Goal: Book appointment/travel/reservation

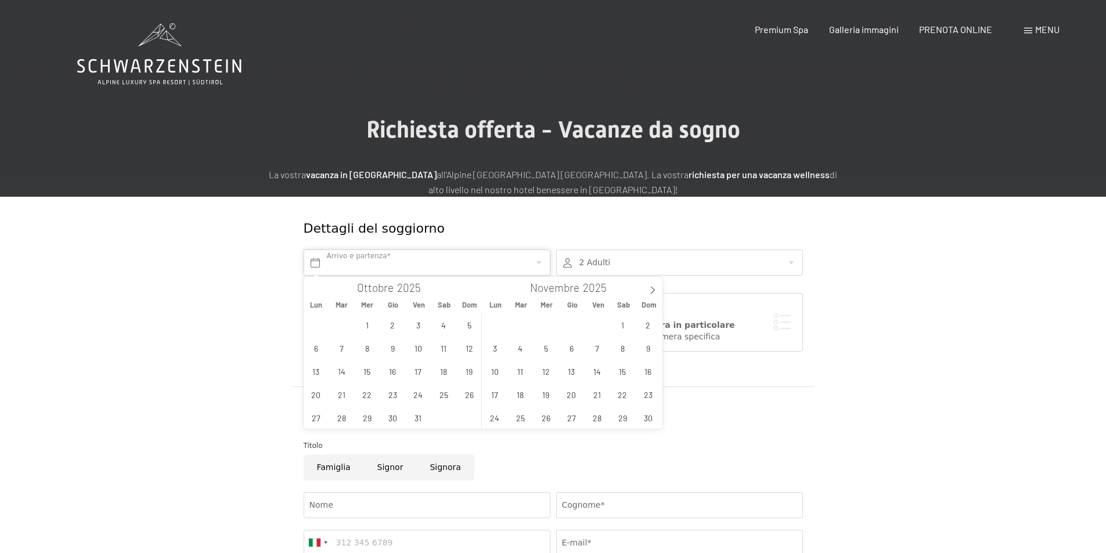
click at [381, 263] on input "text" at bounding box center [427, 263] width 247 height 26
click at [623, 396] on span "22" at bounding box center [622, 394] width 23 height 23
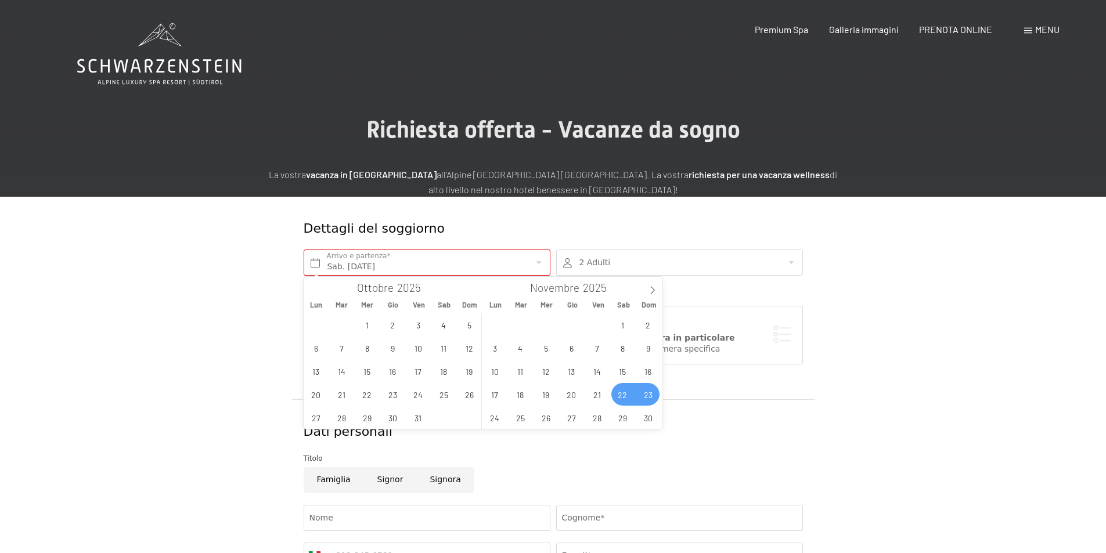
click at [644, 394] on span "23" at bounding box center [648, 394] width 23 height 23
type input "Sab. [DATE] - Dom. [DATE]"
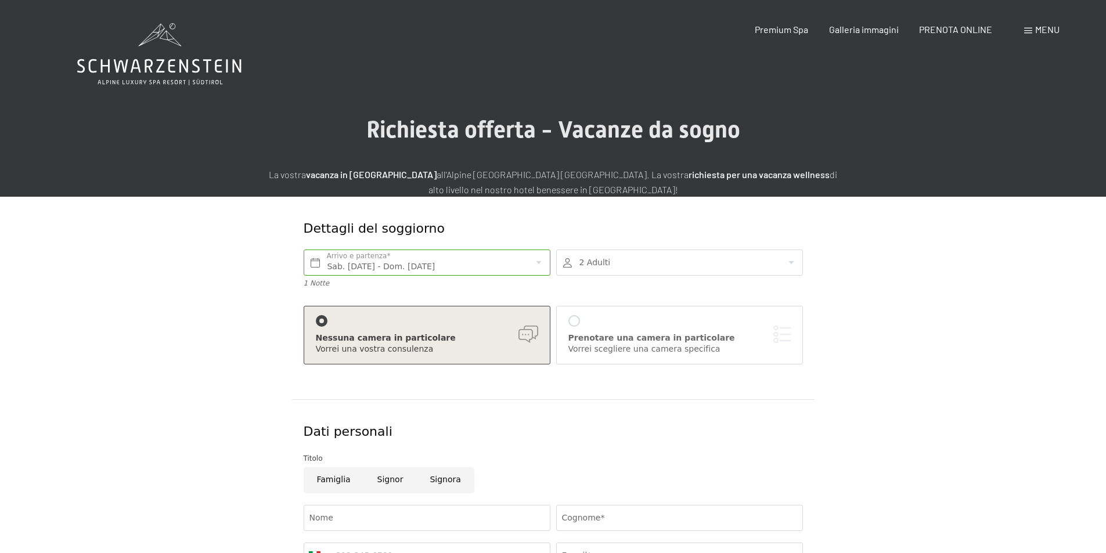
click at [606, 271] on div at bounding box center [679, 263] width 247 height 26
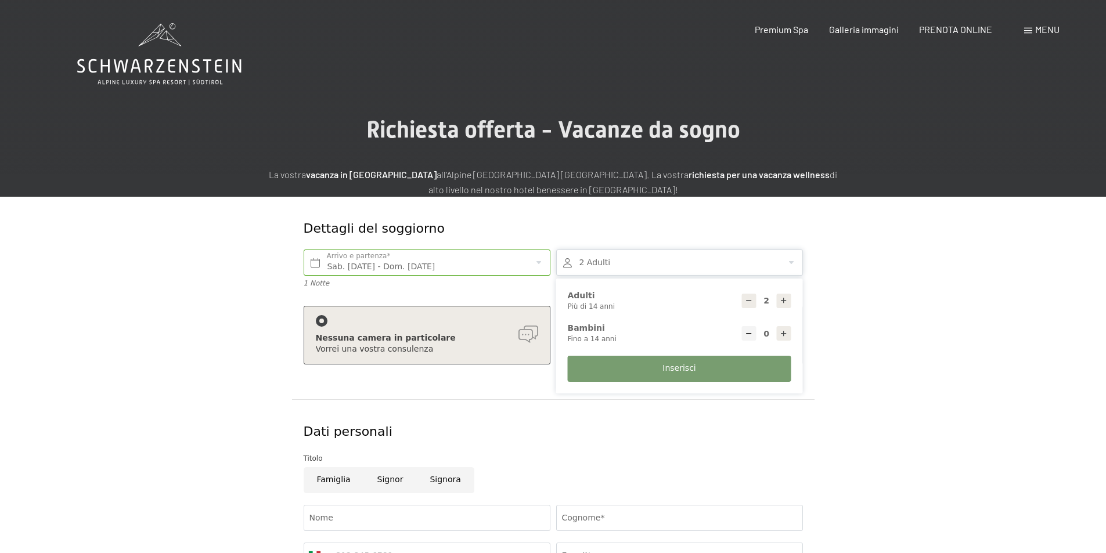
click at [784, 336] on icon at bounding box center [783, 334] width 8 height 8
type input "1"
select select
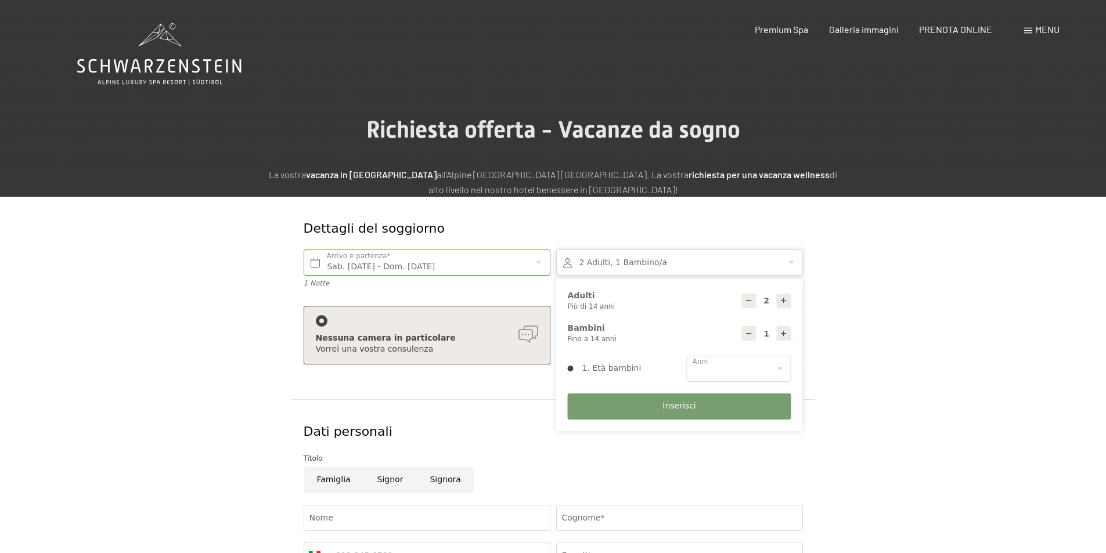
click at [784, 336] on icon at bounding box center [783, 334] width 8 height 8
type input "2"
select select
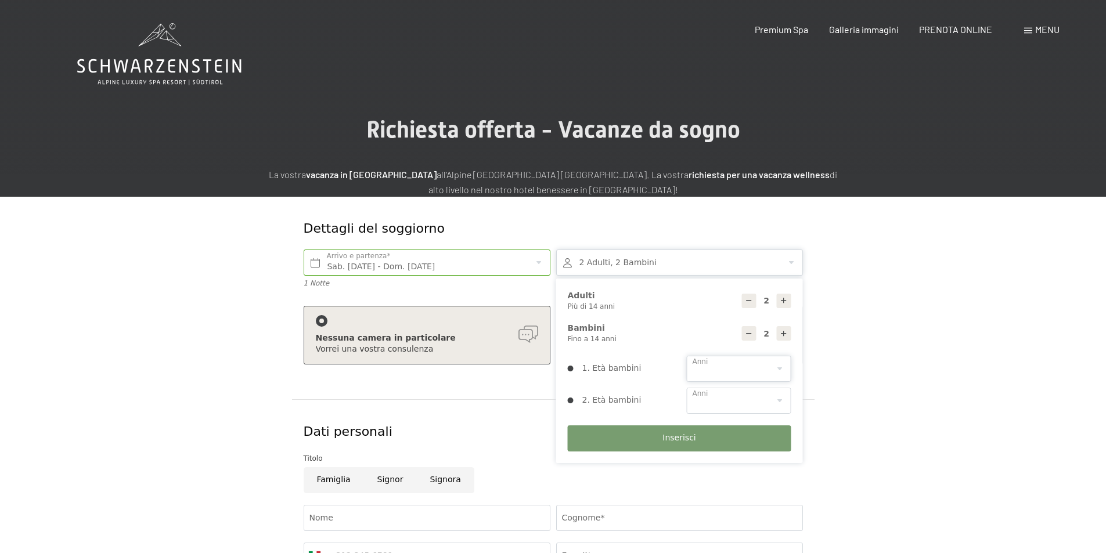
click at [706, 370] on select "0 1 2 3 4 5 6 7 8 9 10 11 12 13 14" at bounding box center [739, 369] width 104 height 26
select select "11"
click at [687, 356] on select "0 1 2 3 4 5 6 7 8 9 10 11 12 13 14" at bounding box center [739, 369] width 104 height 26
click at [748, 305] on icon at bounding box center [749, 301] width 8 height 8
type input "1"
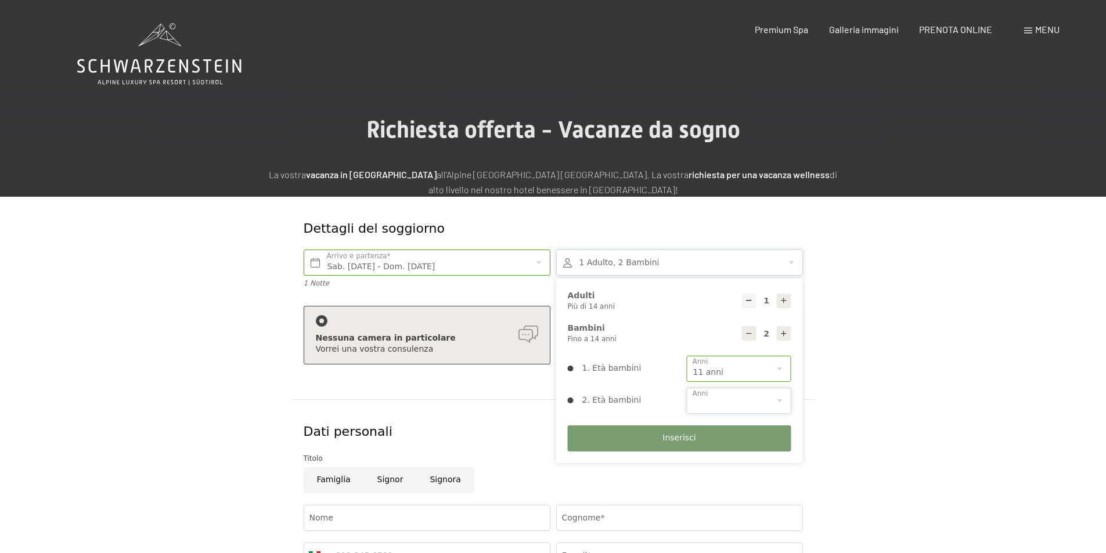
click at [735, 399] on select "0 1 2 3 4 5 6 7 8 9 10 11 12 13 14" at bounding box center [739, 401] width 104 height 26
select select "14"
click at [687, 388] on select "0 1 2 3 4 5 6 7 8 9 10 11 12 13 14" at bounding box center [739, 401] width 104 height 26
click at [615, 433] on button "Inserisci" at bounding box center [679, 438] width 223 height 26
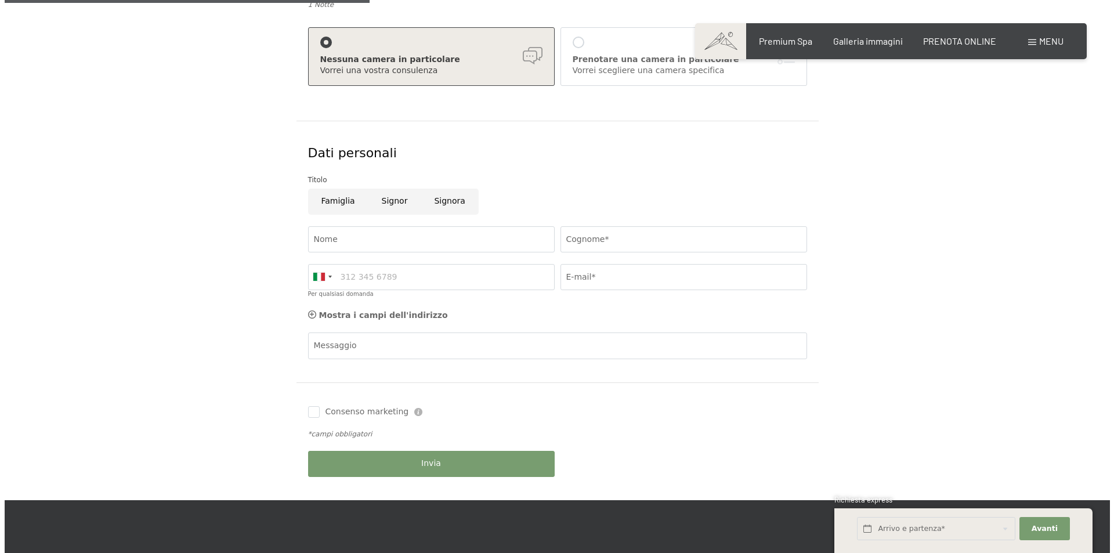
scroll to position [174, 0]
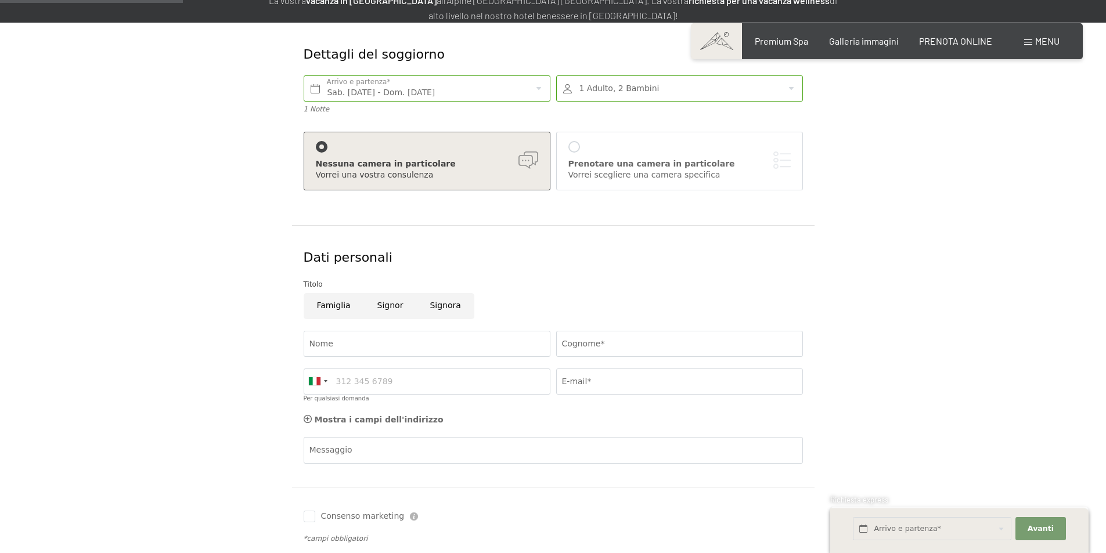
click at [591, 175] on div "Vorrei scegliere una camera specifica" at bounding box center [679, 175] width 222 height 12
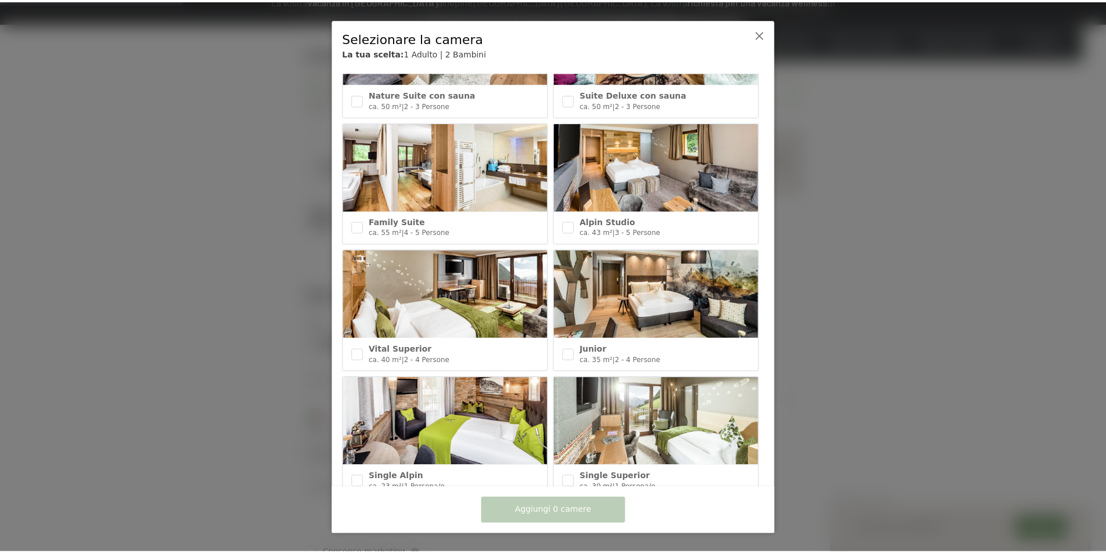
scroll to position [406, 0]
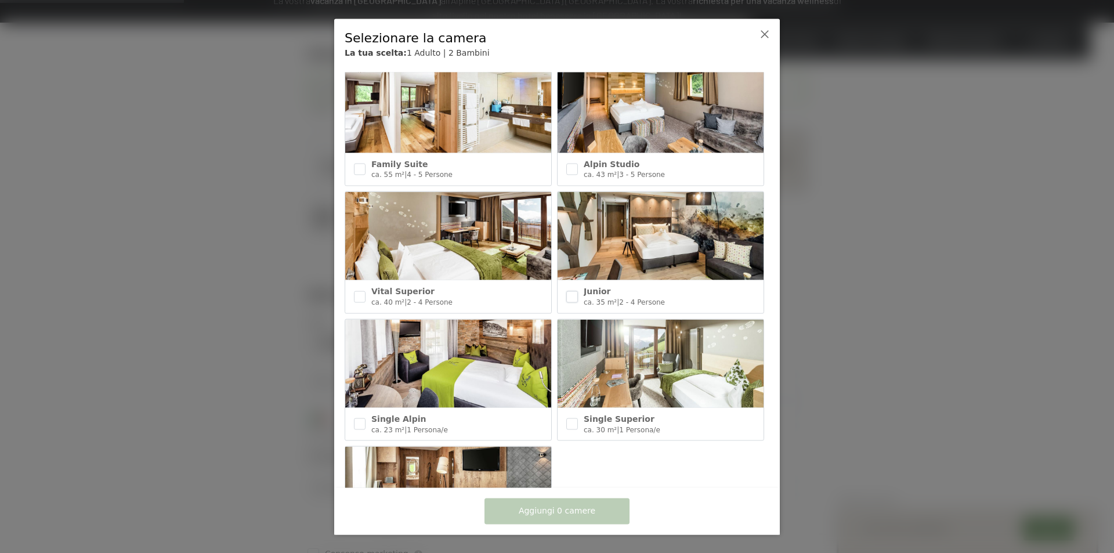
click at [573, 291] on input "checkbox" at bounding box center [572, 297] width 12 height 12
checkbox input "true"
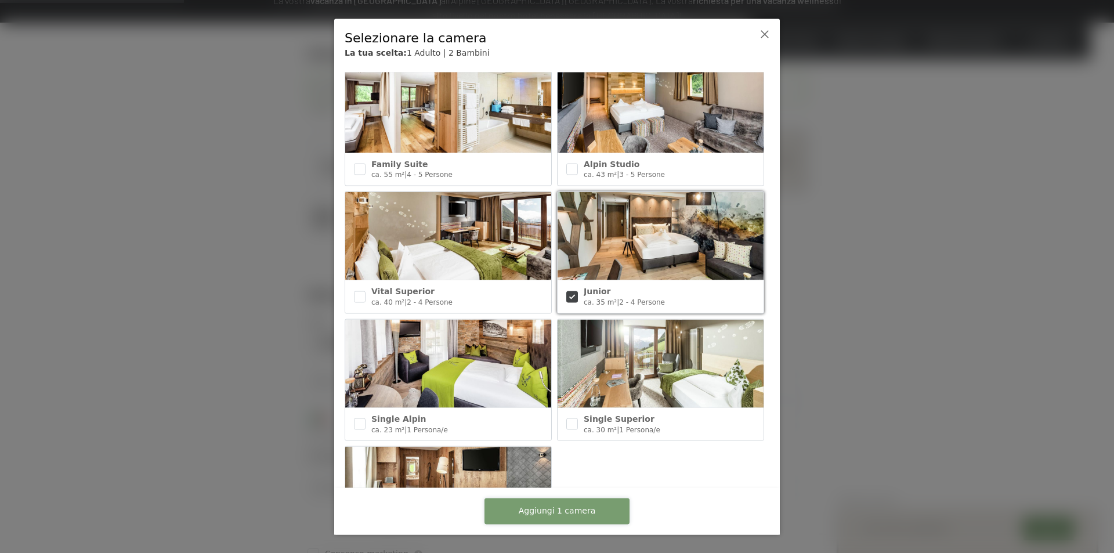
click at [581, 511] on span "Aggiungi 1 camera" at bounding box center [557, 512] width 77 height 12
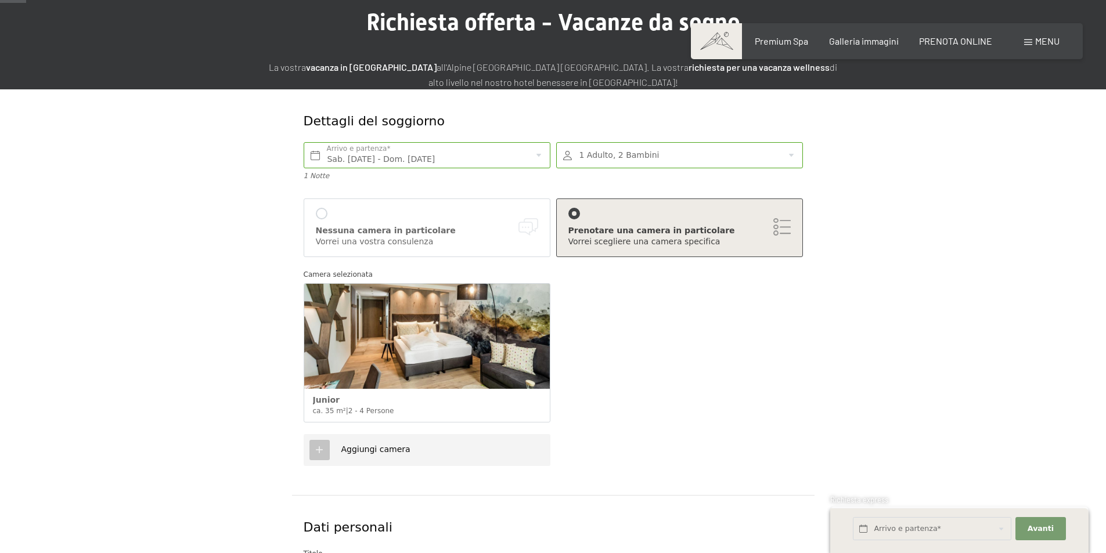
scroll to position [0, 0]
